Goal: Book appointment/travel/reservation

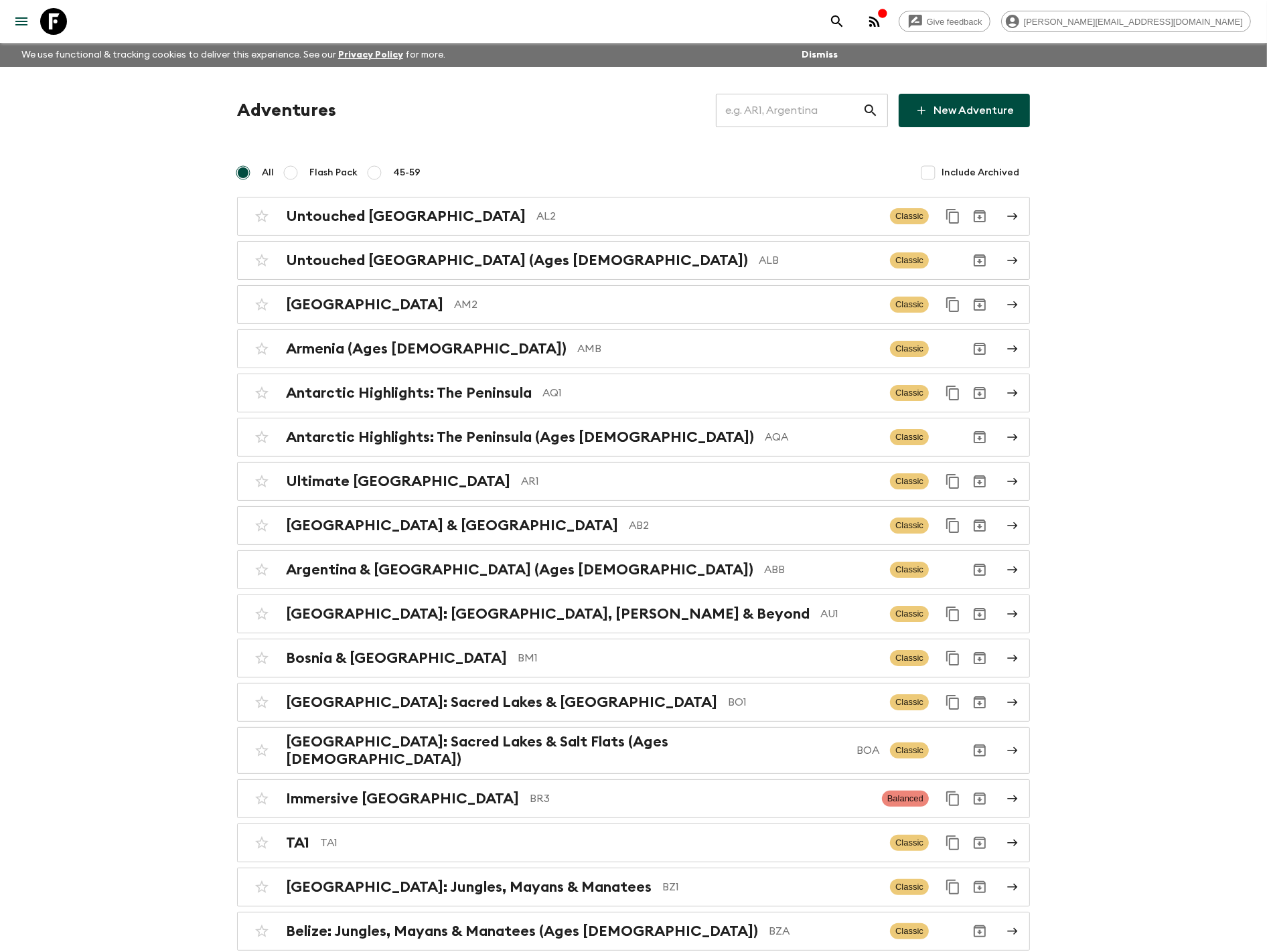
click at [758, 96] on input "text" at bounding box center [789, 110] width 147 height 37
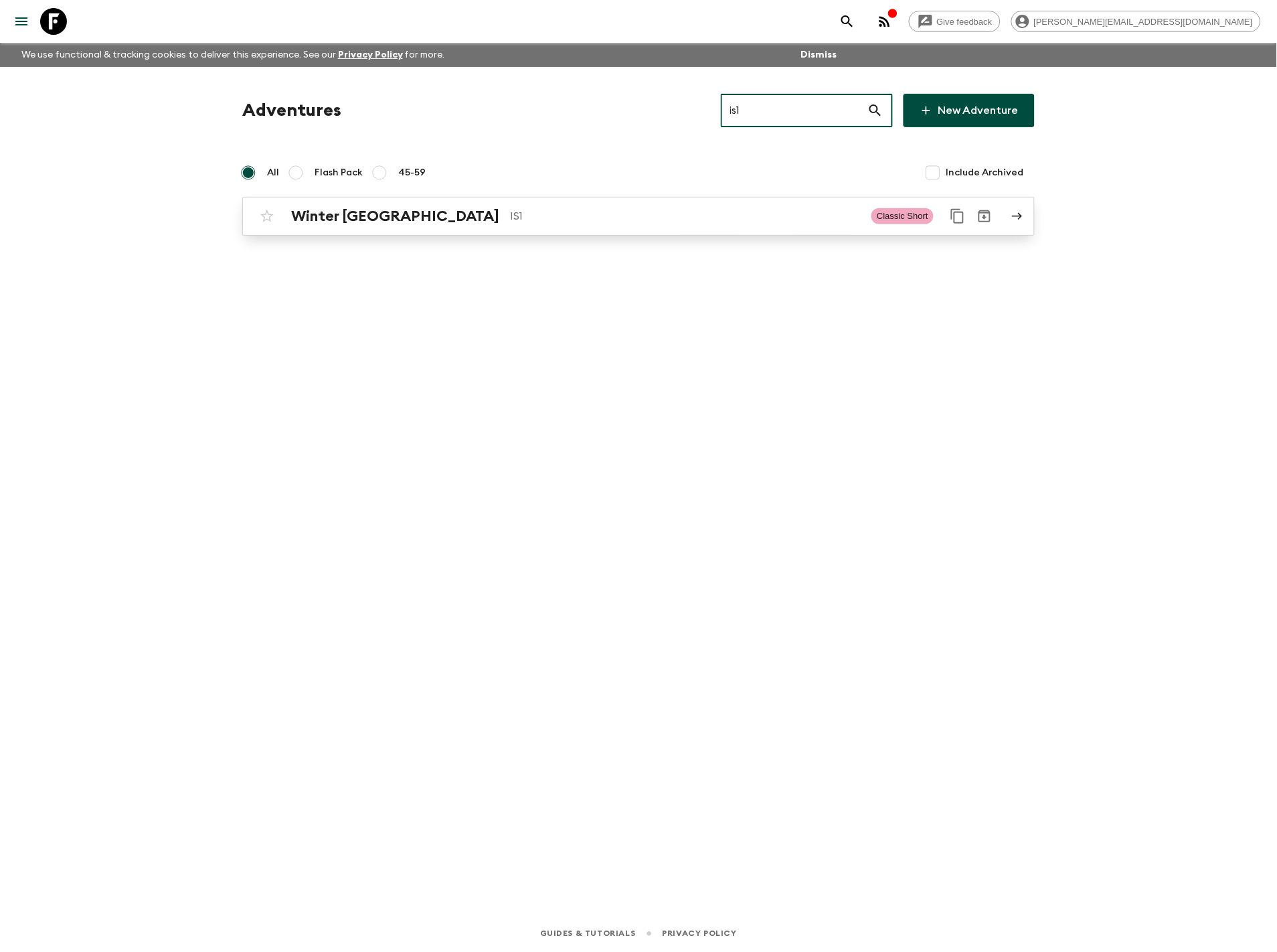
type input "is1"
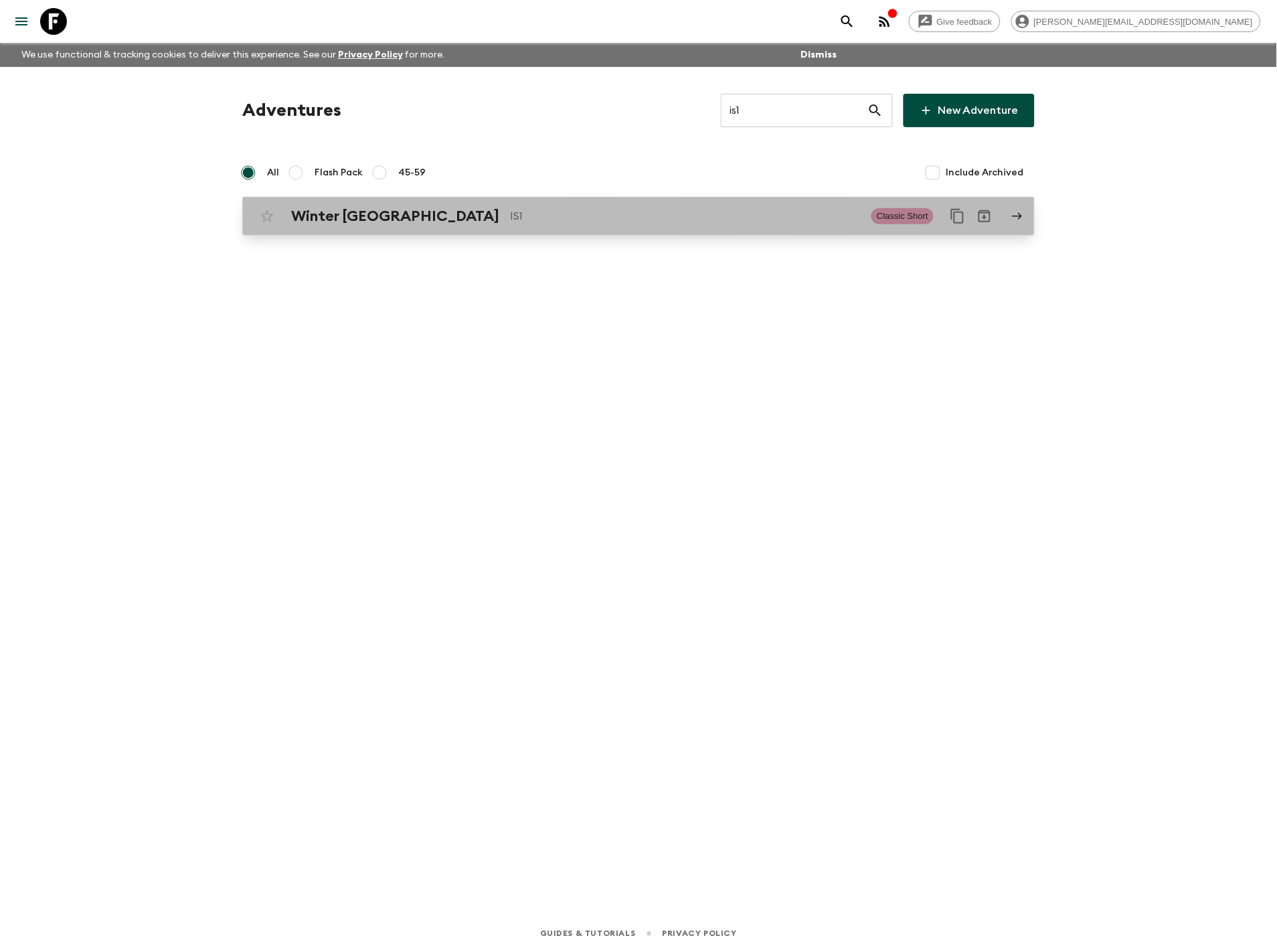
click at [510, 210] on p "IS1" at bounding box center [685, 216] width 351 height 16
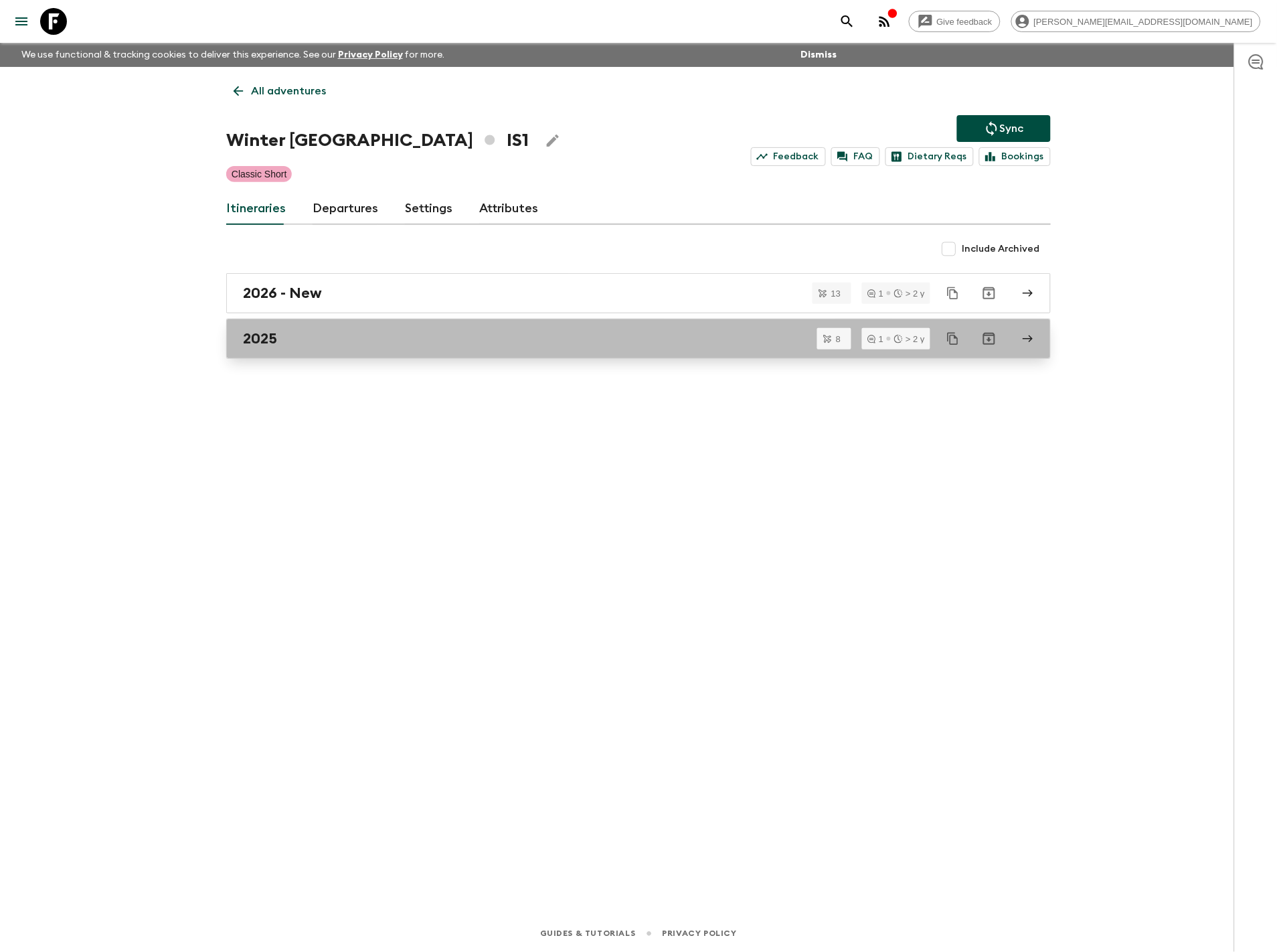
click at [524, 327] on link "2025" at bounding box center [638, 339] width 825 height 40
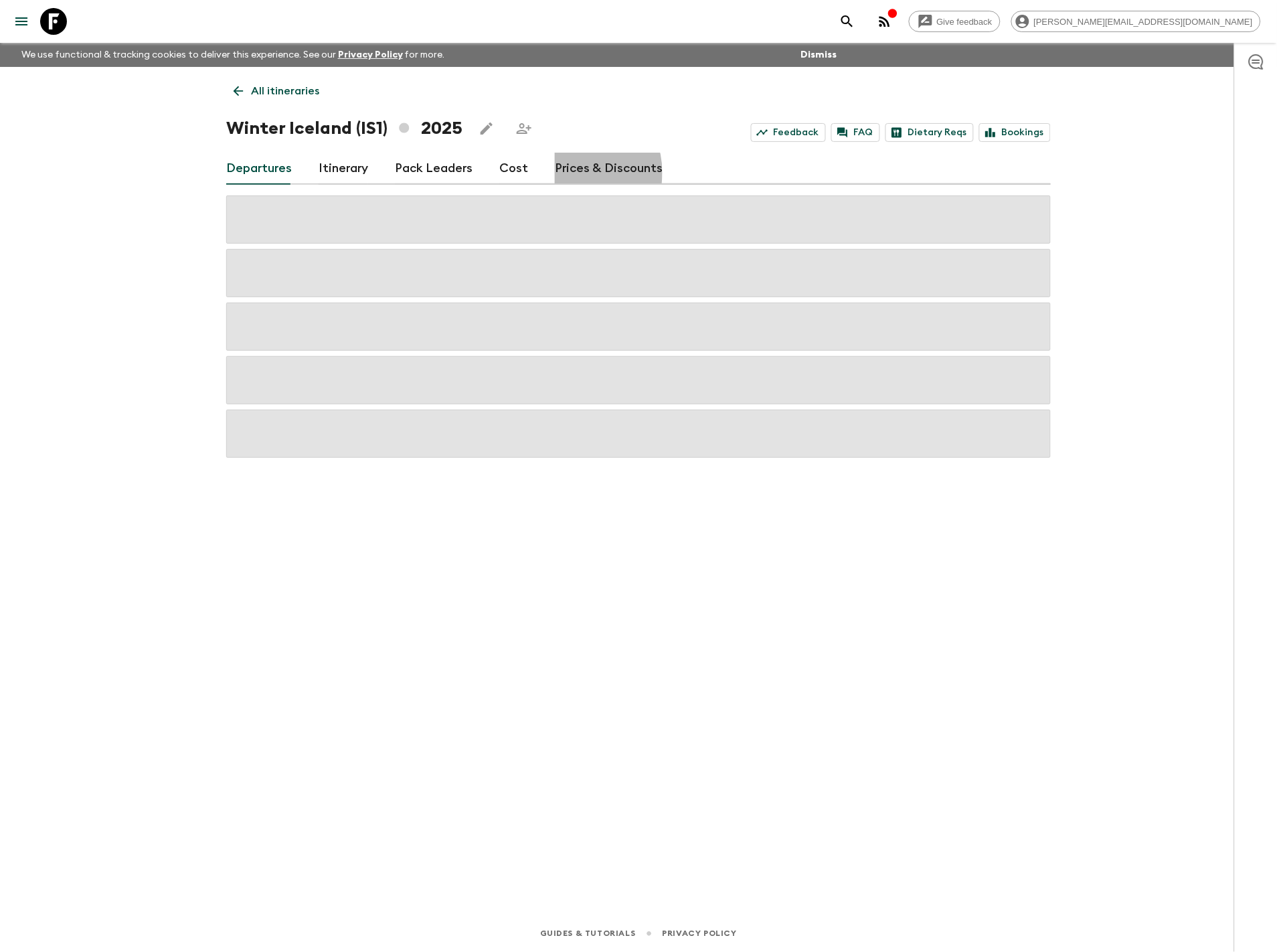
click at [565, 173] on link "Prices & Discounts" at bounding box center [609, 169] width 108 height 32
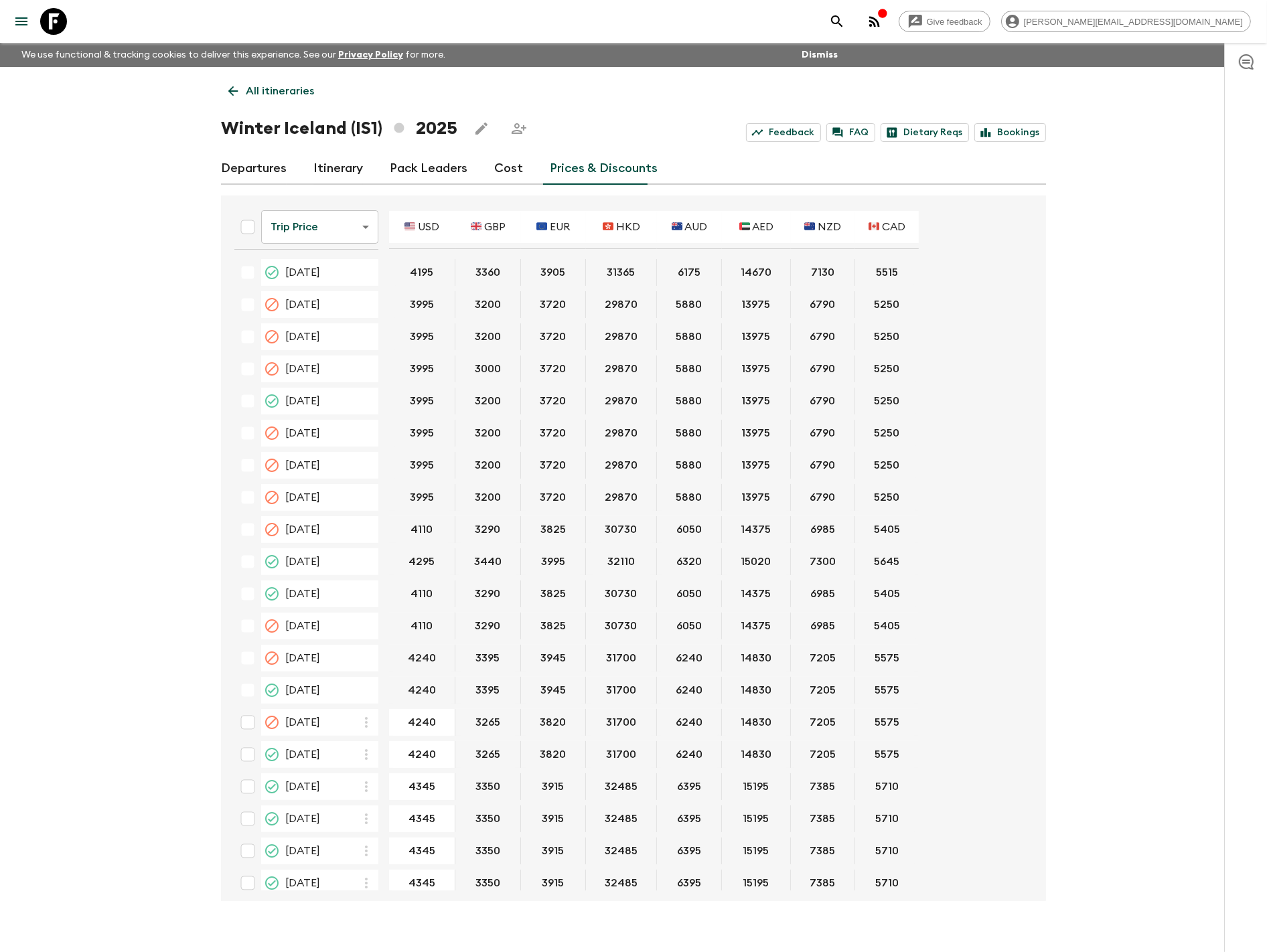
click at [507, 172] on link "Cost" at bounding box center [508, 169] width 28 height 32
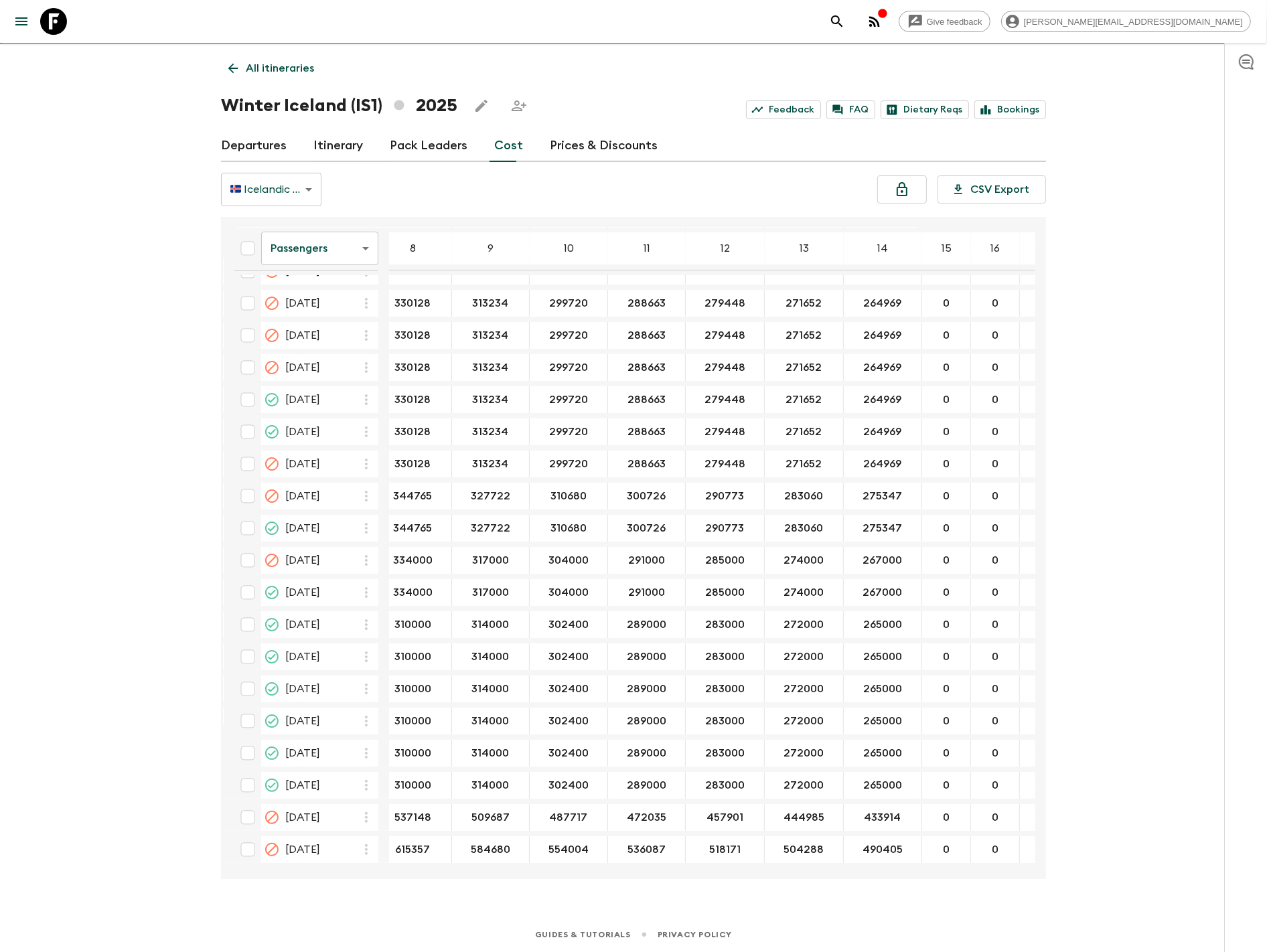
scroll to position [184, 399]
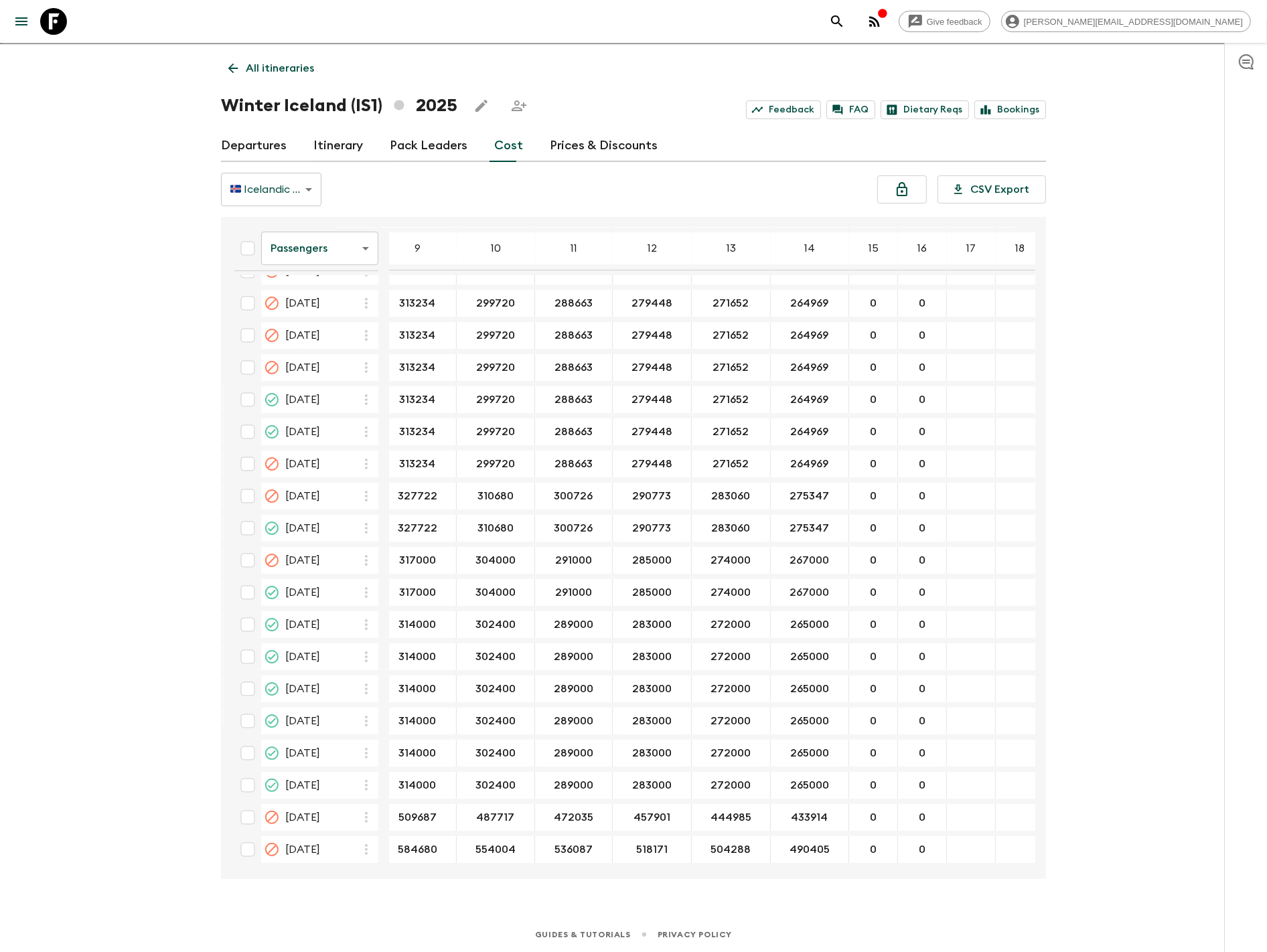
click at [256, 148] on link "Departures" at bounding box center [254, 145] width 66 height 32
